Goal: Transaction & Acquisition: Obtain resource

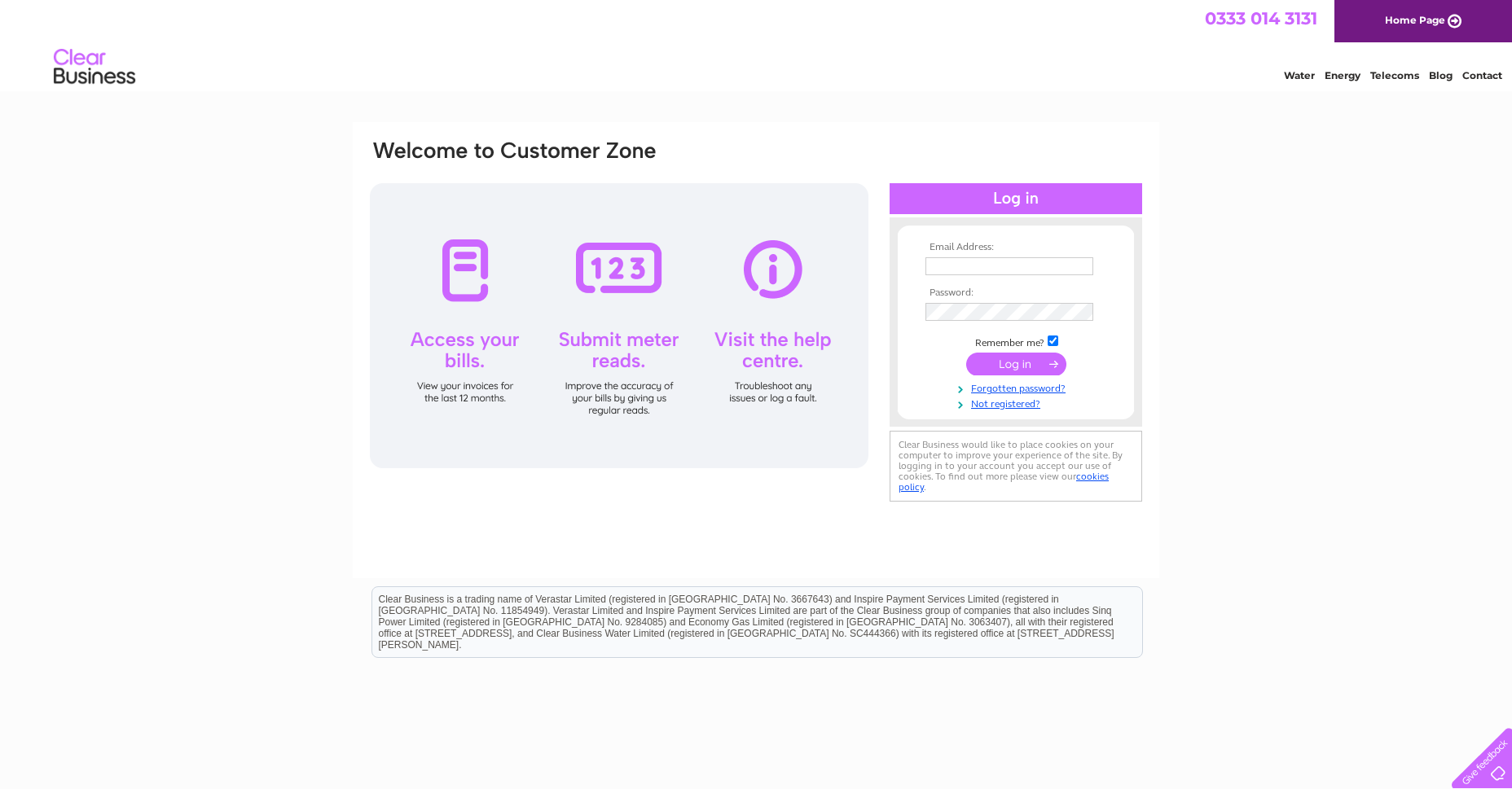
click at [1044, 266] on input "text" at bounding box center [1009, 265] width 168 height 18
type input "[EMAIL_ADDRESS][DOMAIN_NAME]"
click at [966, 354] on input "submit" at bounding box center [1016, 365] width 100 height 23
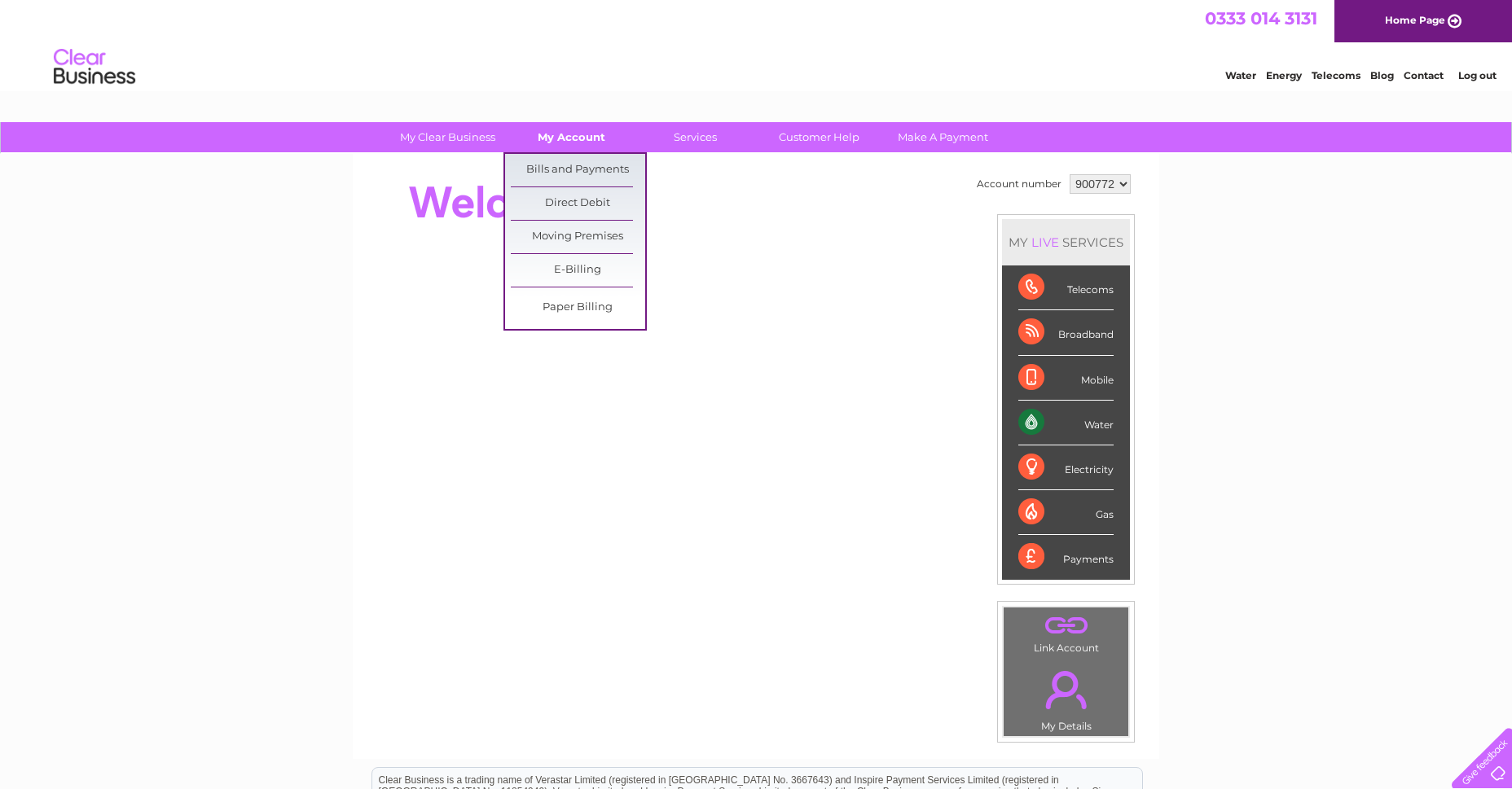
click at [569, 132] on link "My Account" at bounding box center [571, 137] width 134 height 30
click at [575, 163] on link "Bills and Payments" at bounding box center [578, 170] width 134 height 32
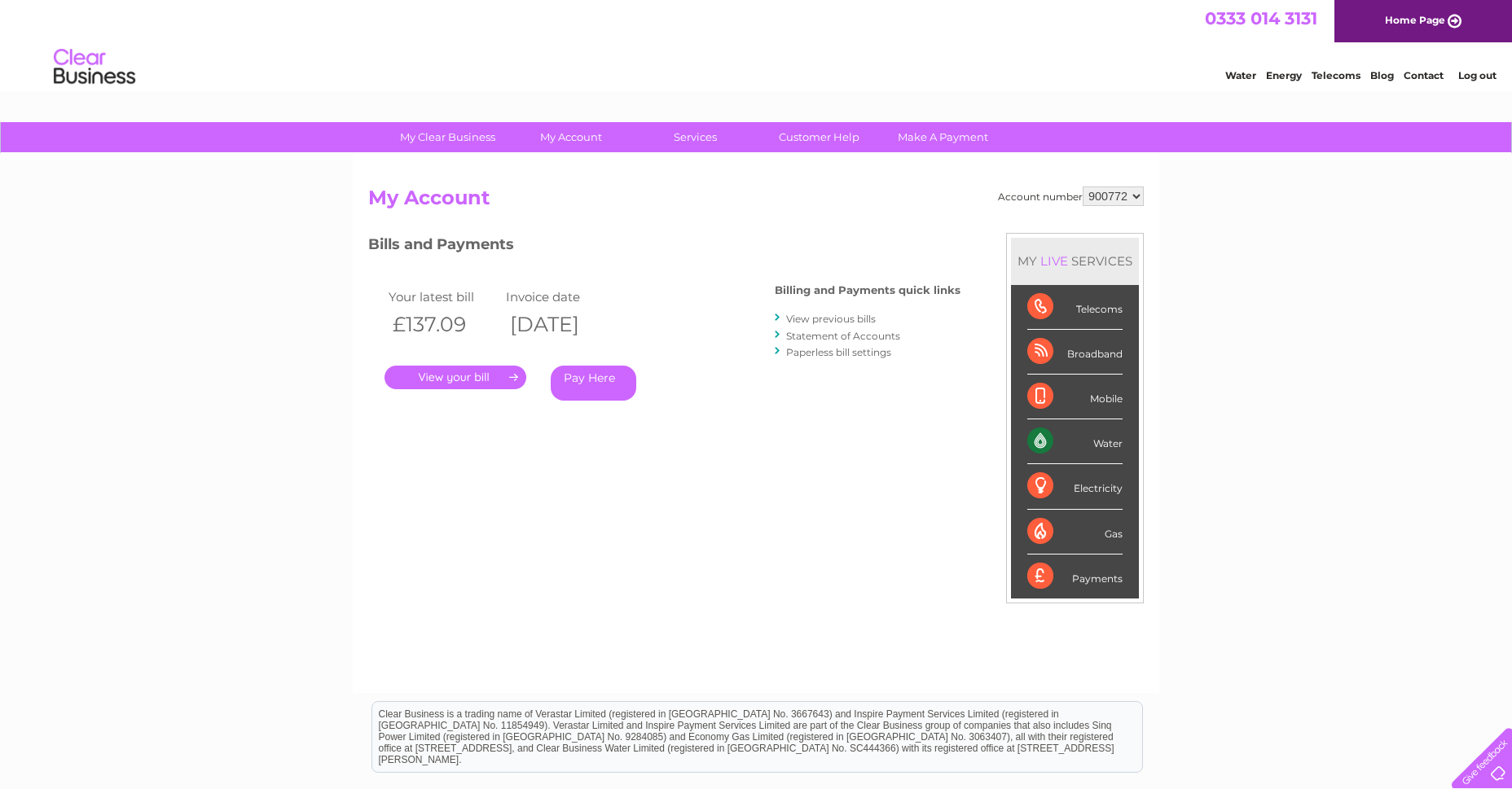
click at [444, 378] on link "." at bounding box center [455, 378] width 141 height 24
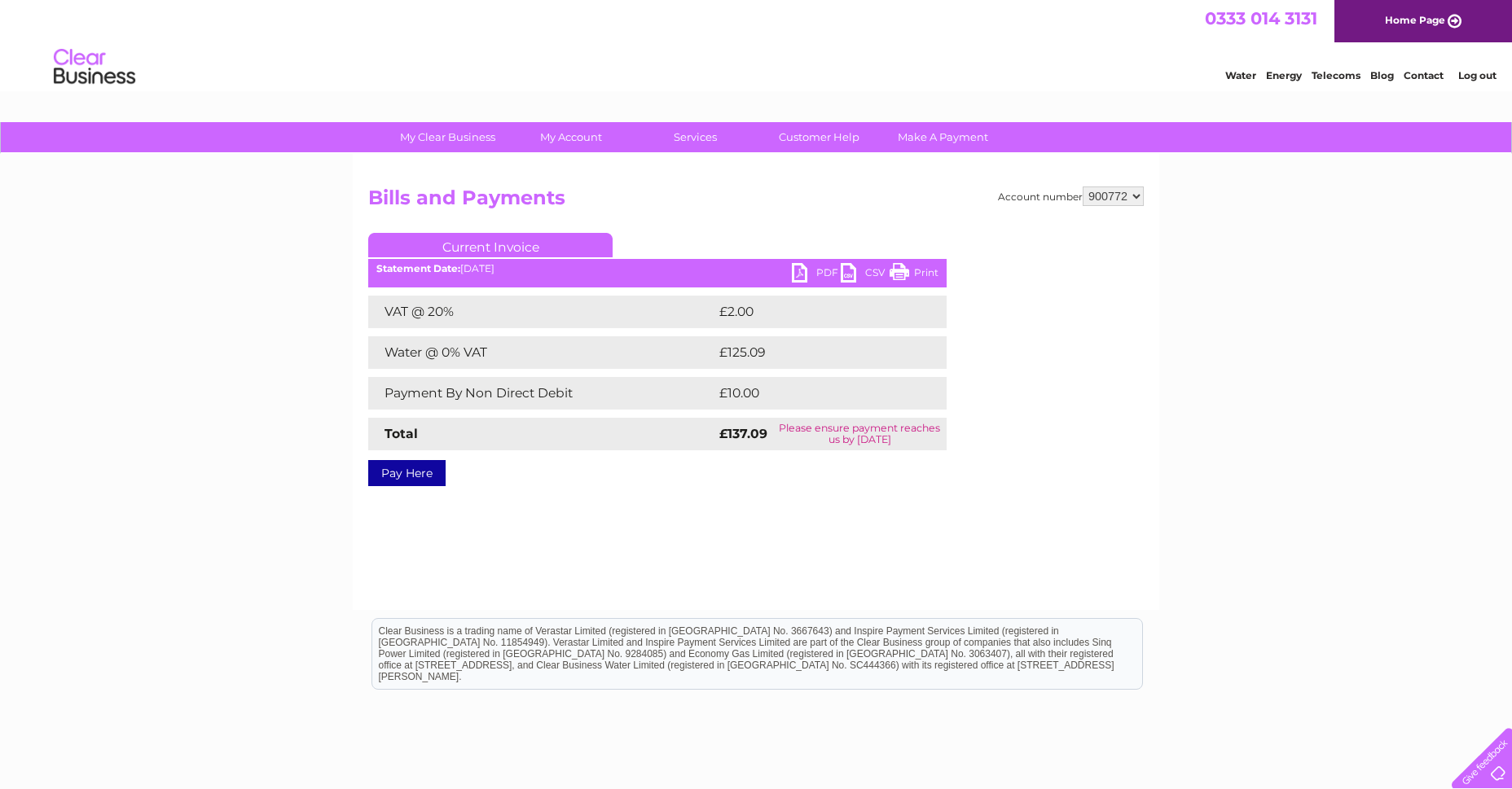
click at [799, 271] on link "PDF" at bounding box center [816, 275] width 49 height 24
click at [820, 271] on link "PDF" at bounding box center [816, 275] width 49 height 24
